Goal: Task Accomplishment & Management: Manage account settings

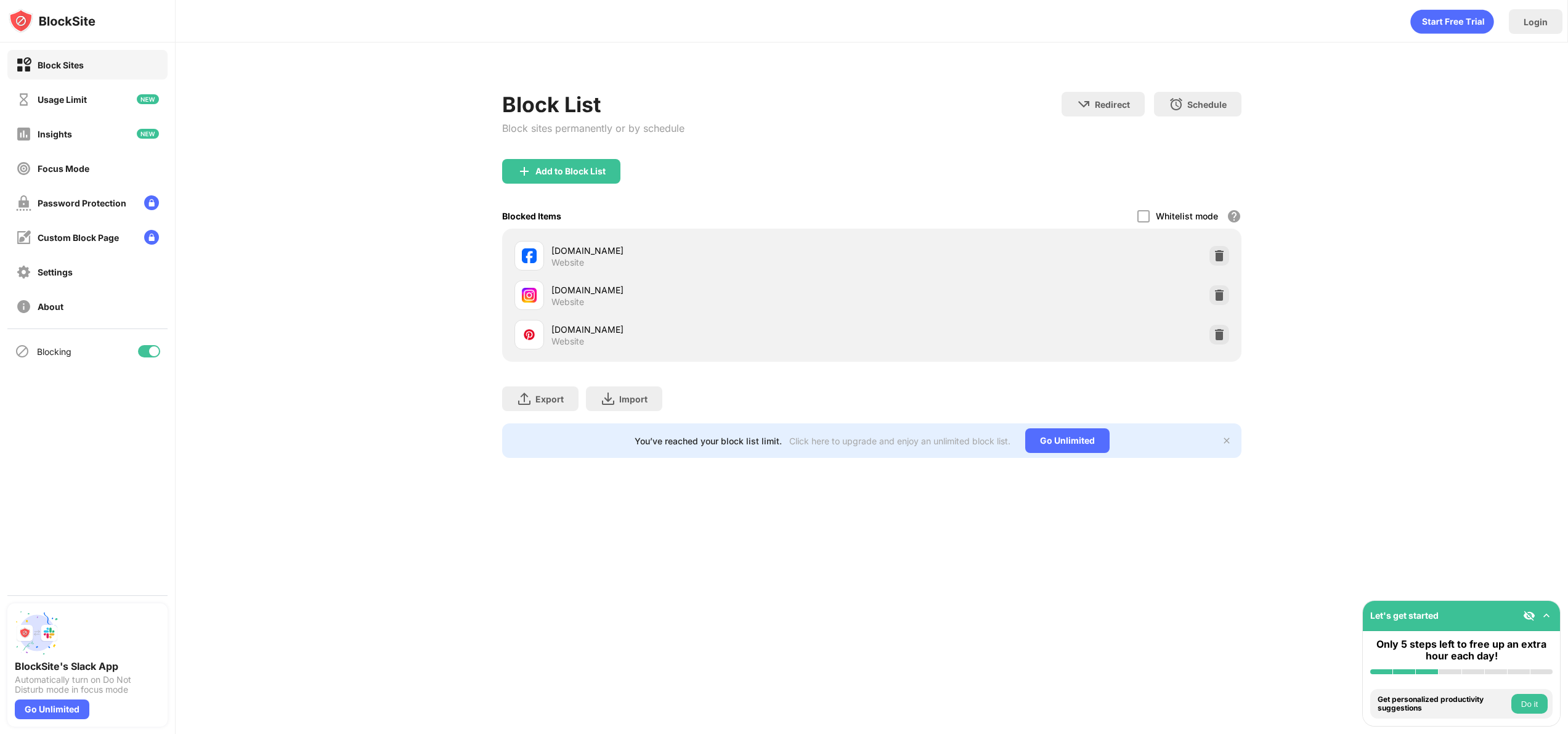
click at [154, 349] on div at bounding box center [154, 351] width 10 height 10
